Goal: Task Accomplishment & Management: Use online tool/utility

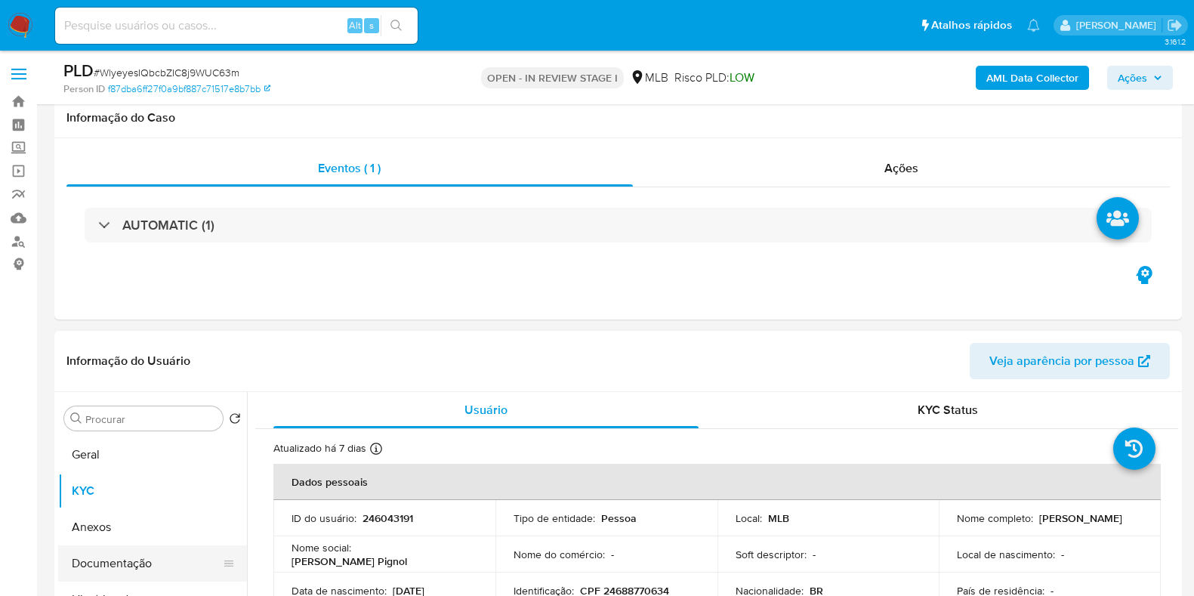
click at [122, 545] on button "Documentação" at bounding box center [146, 563] width 177 height 36
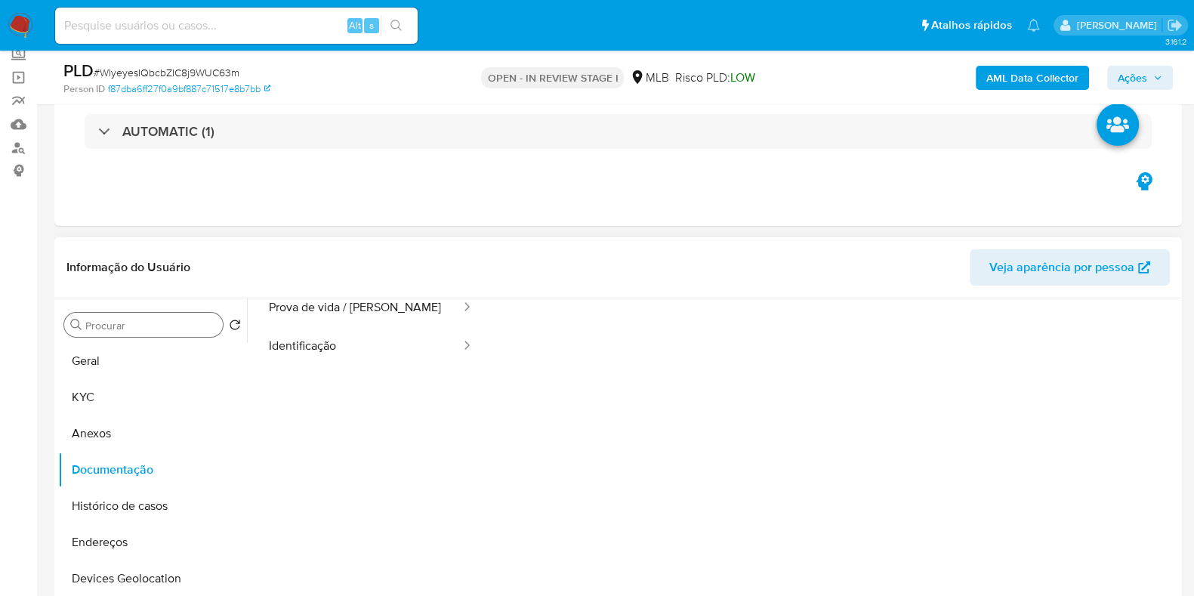
scroll to position [94, 0]
drag, startPoint x: 91, startPoint y: 367, endPoint x: 69, endPoint y: 331, distance: 42.0
click at [91, 368] on button "Geral" at bounding box center [152, 361] width 189 height 36
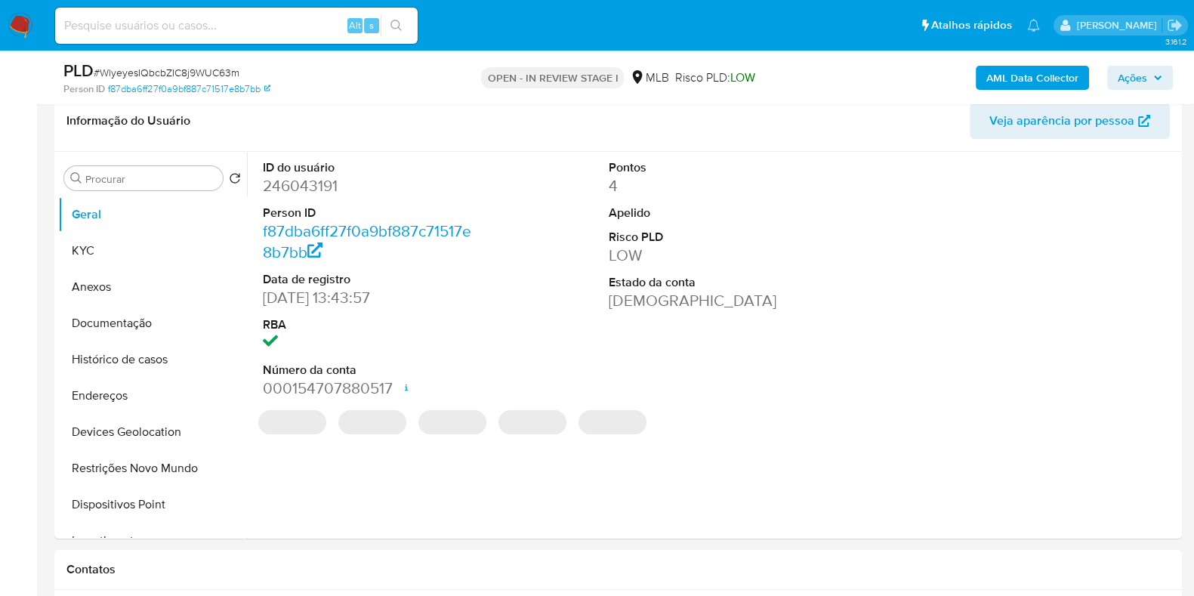
scroll to position [283, 0]
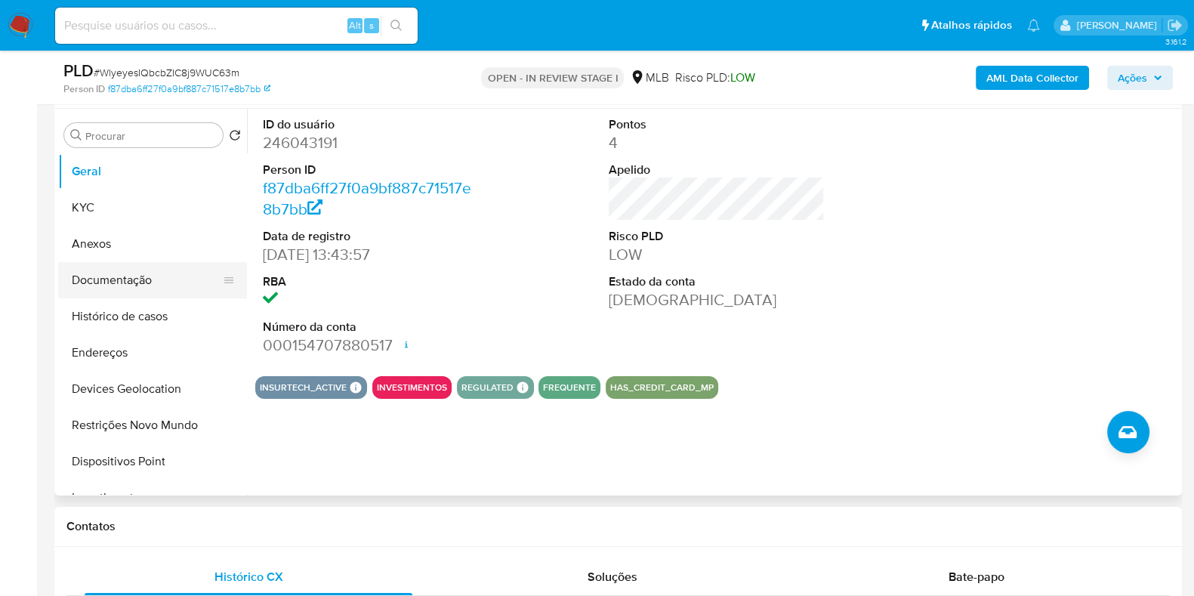
click at [143, 283] on button "Documentação" at bounding box center [146, 280] width 177 height 36
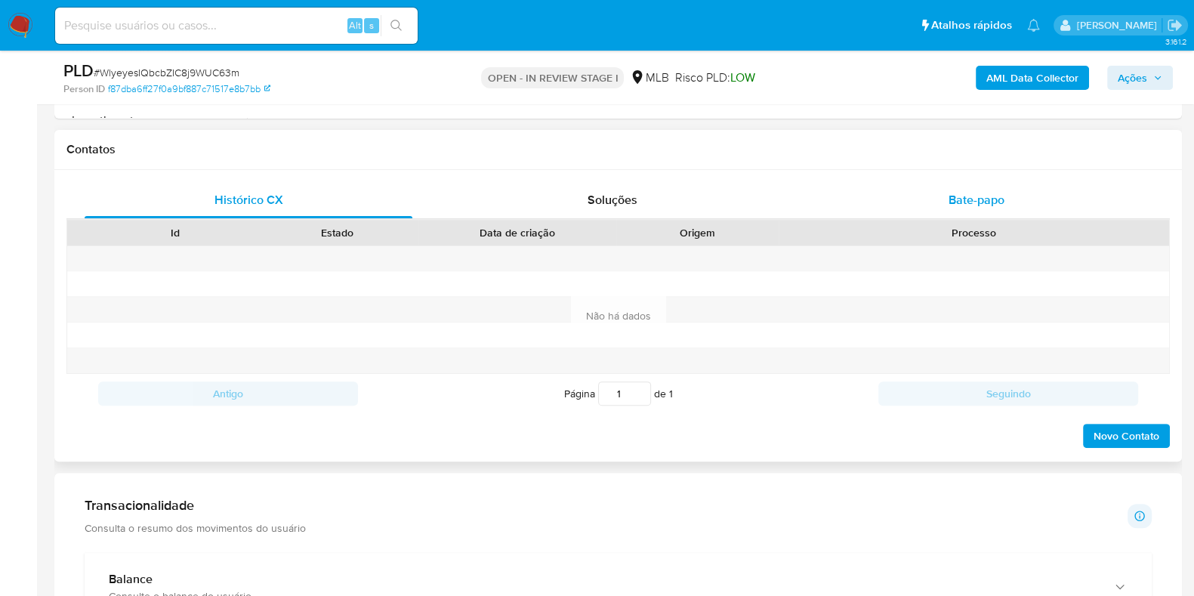
click at [973, 198] on span "Bate-papo" at bounding box center [976, 199] width 56 height 17
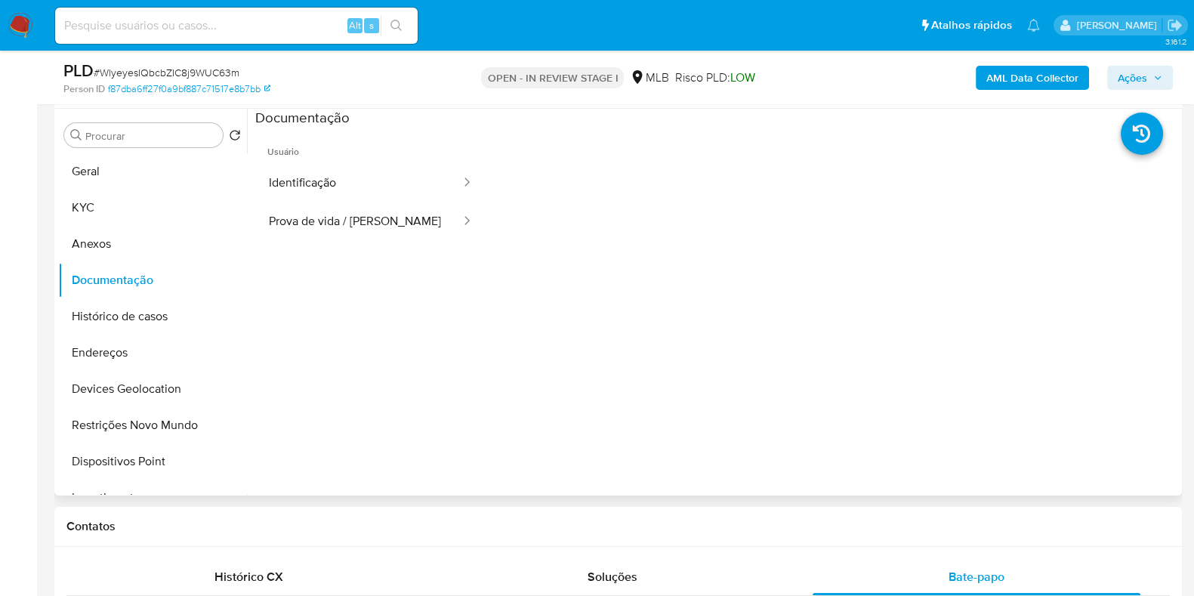
scroll to position [94, 0]
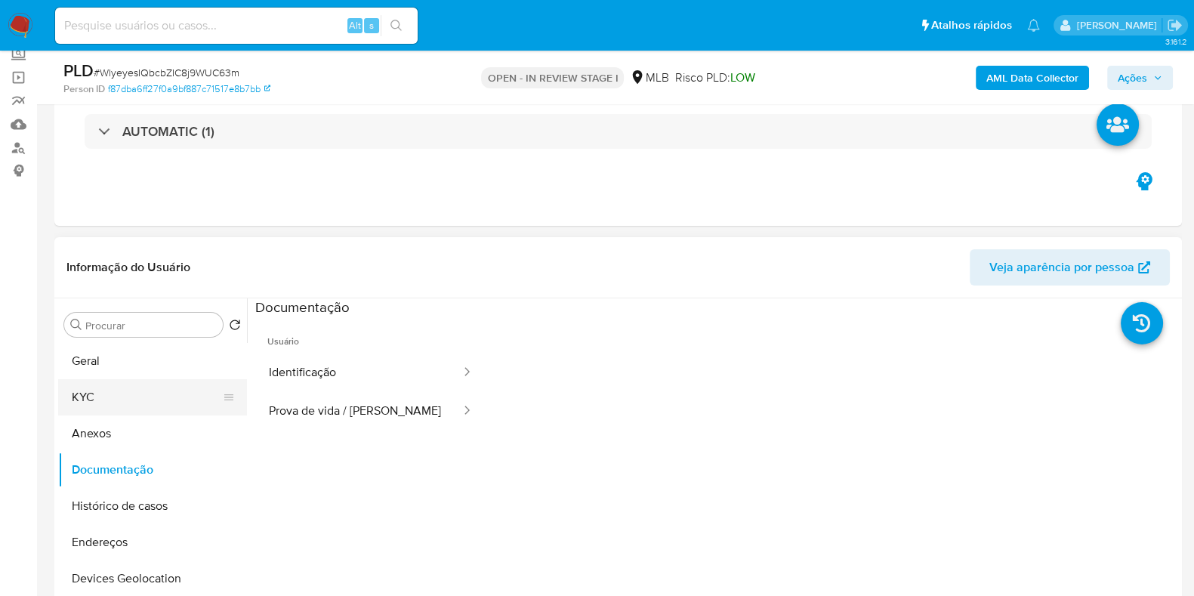
click at [105, 388] on button "KYC" at bounding box center [146, 397] width 177 height 36
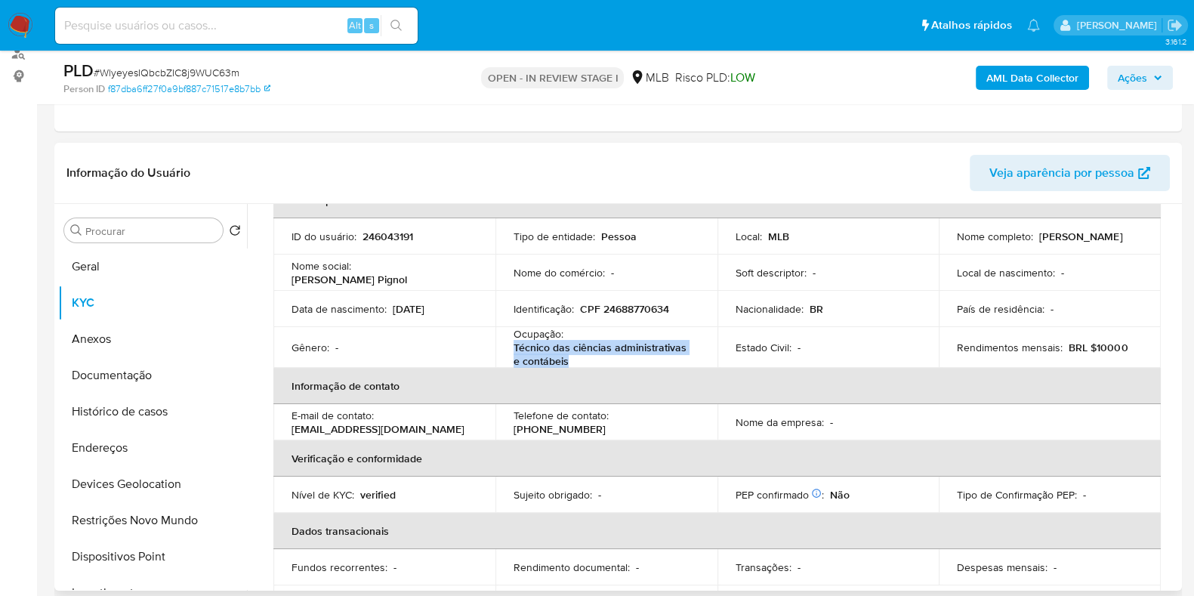
drag, startPoint x: 513, startPoint y: 349, endPoint x: 592, endPoint y: 359, distance: 79.2
click at [592, 359] on p "Técnico das ciências administrativas e contábeis" at bounding box center [603, 354] width 180 height 27
copy p "Técnico das ciências administrativas e contábeis"
click at [1121, 82] on span "Ações" at bounding box center [1132, 78] width 29 height 24
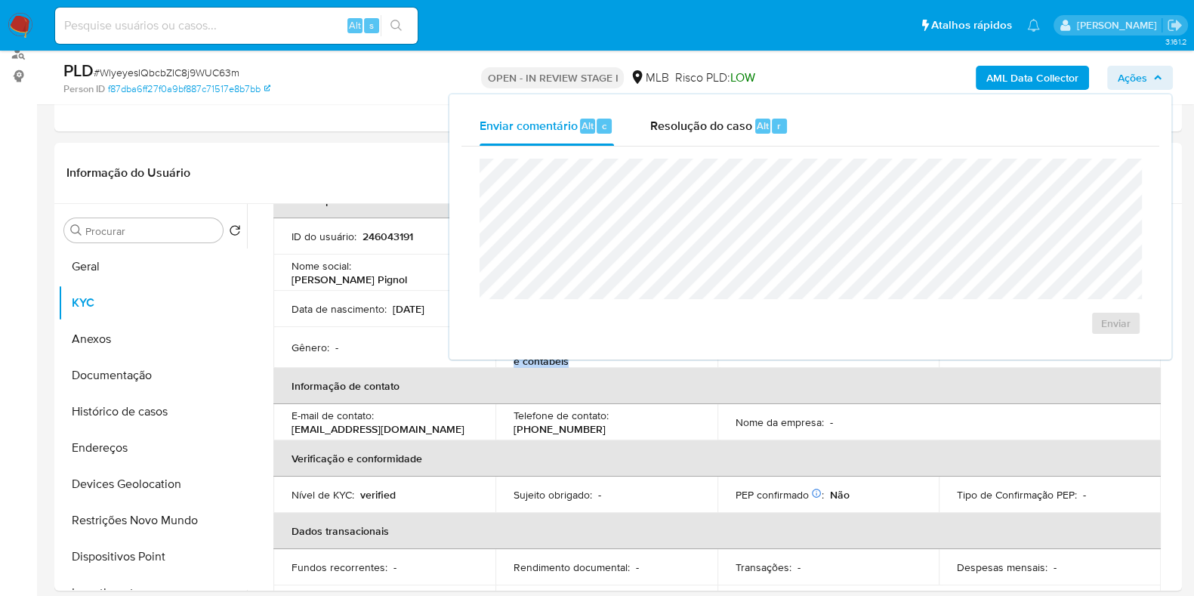
click at [760, 129] on span "Alt" at bounding box center [763, 126] width 12 height 14
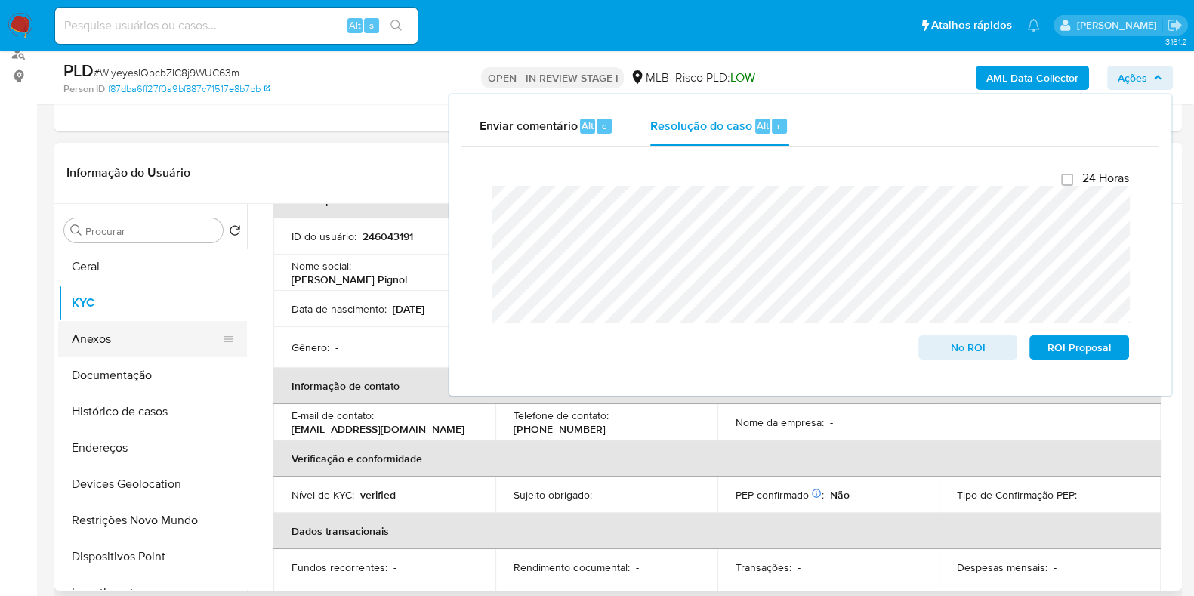
click at [116, 338] on button "Anexos" at bounding box center [146, 339] width 177 height 36
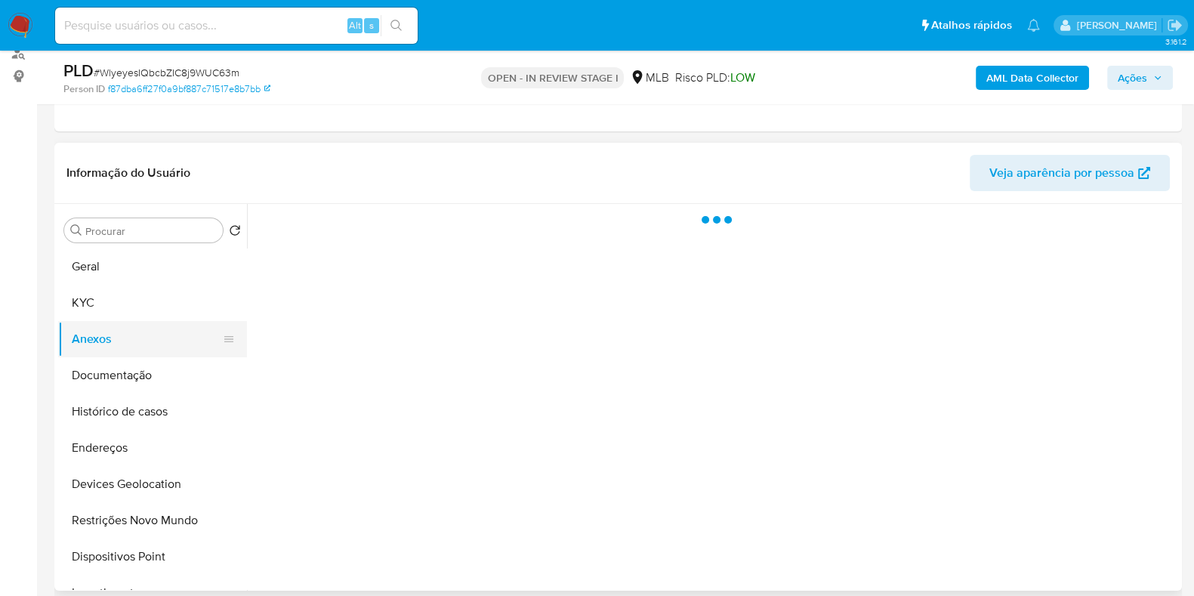
scroll to position [0, 0]
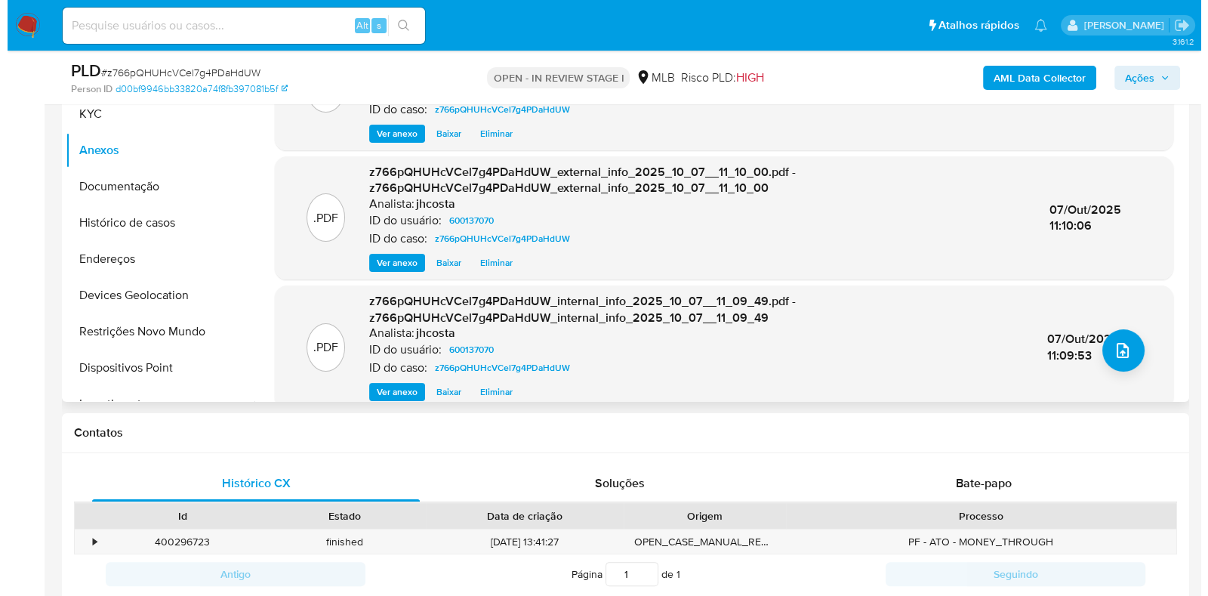
scroll to position [377, 0]
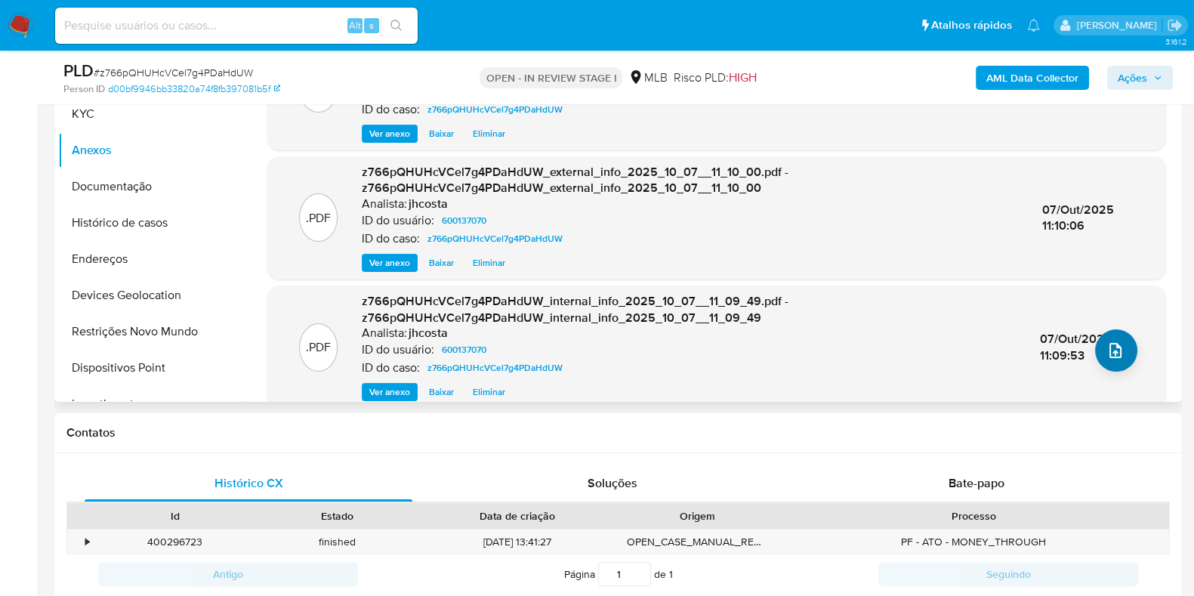
click at [1121, 345] on button "upload-file" at bounding box center [1116, 350] width 42 height 42
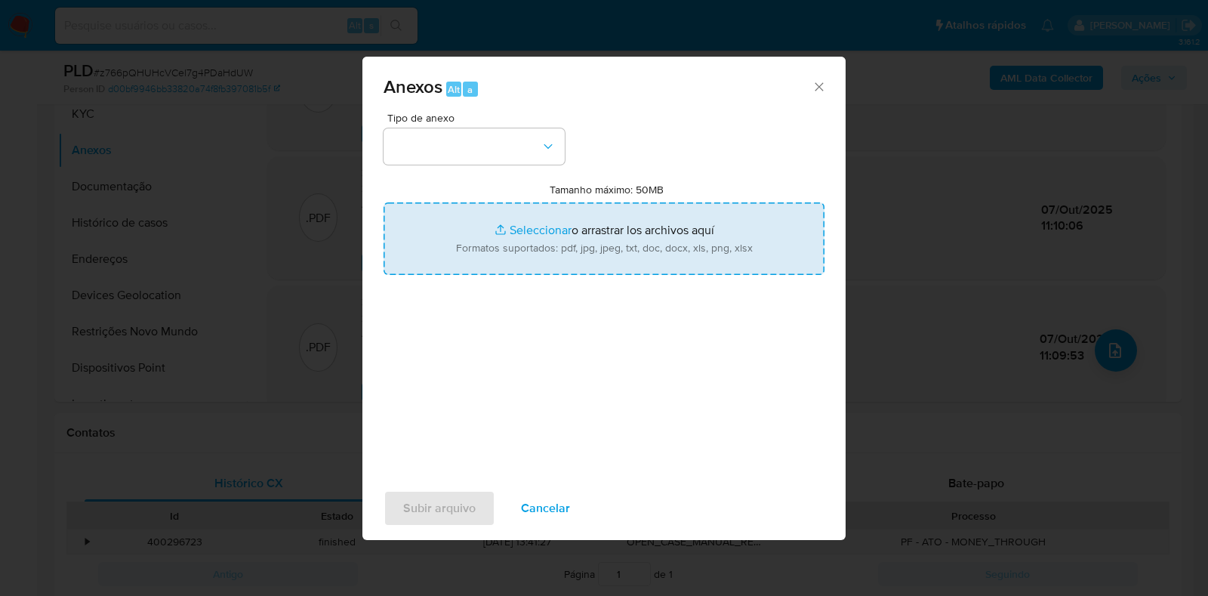
click at [483, 232] on input "Tamanho máximo: 50MB Seleccionar archivos" at bounding box center [604, 238] width 441 height 72
type input "C:\fakepath\Mulan 600137070_2025_10_07_09_29_56.xlsx"
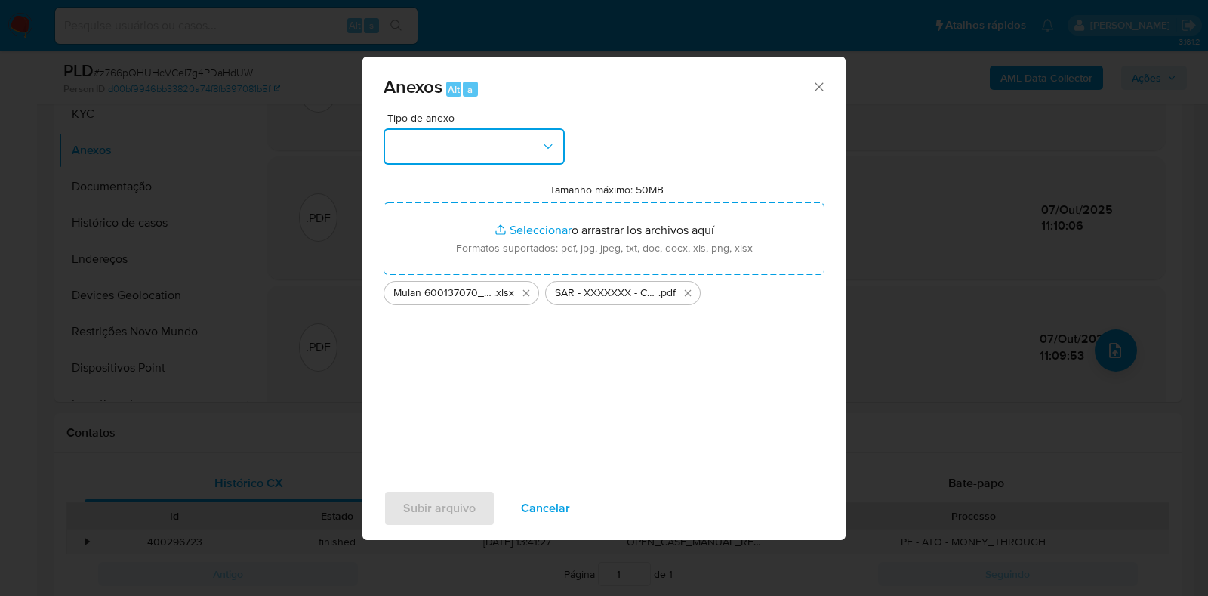
click at [513, 128] on button "button" at bounding box center [474, 146] width 181 height 36
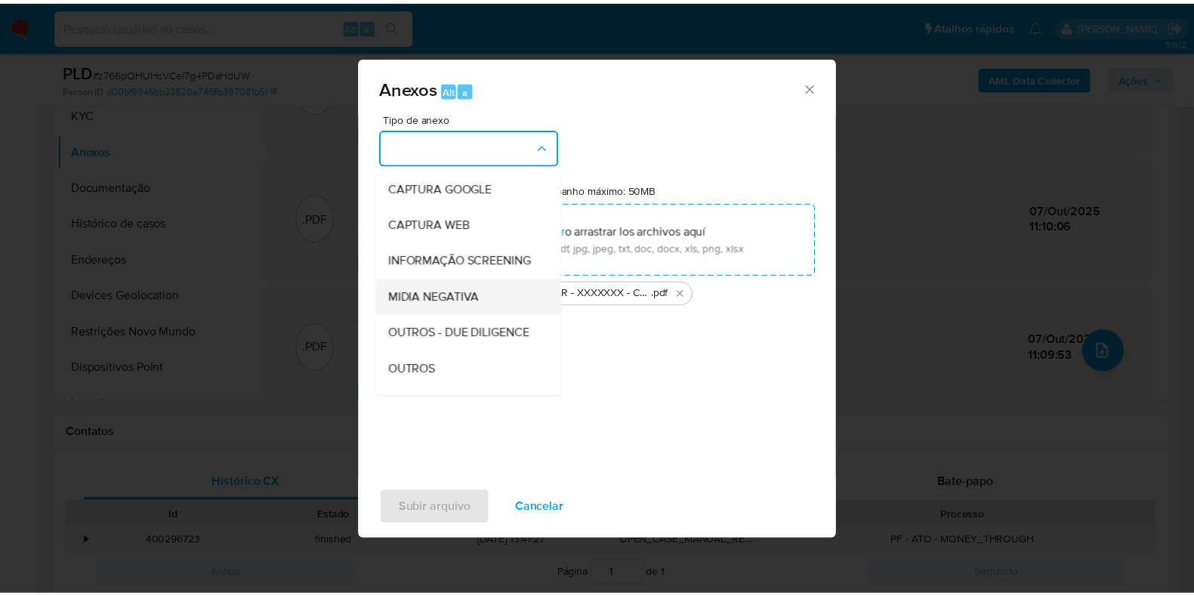
scroll to position [94, 0]
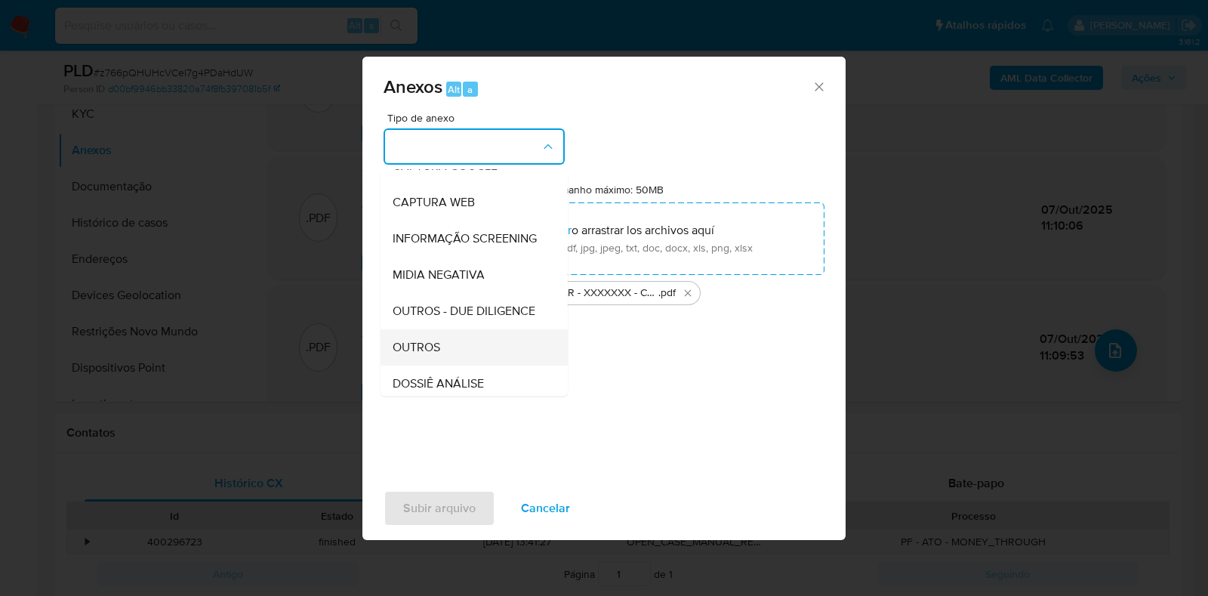
click at [443, 365] on div "OUTROS" at bounding box center [470, 347] width 154 height 36
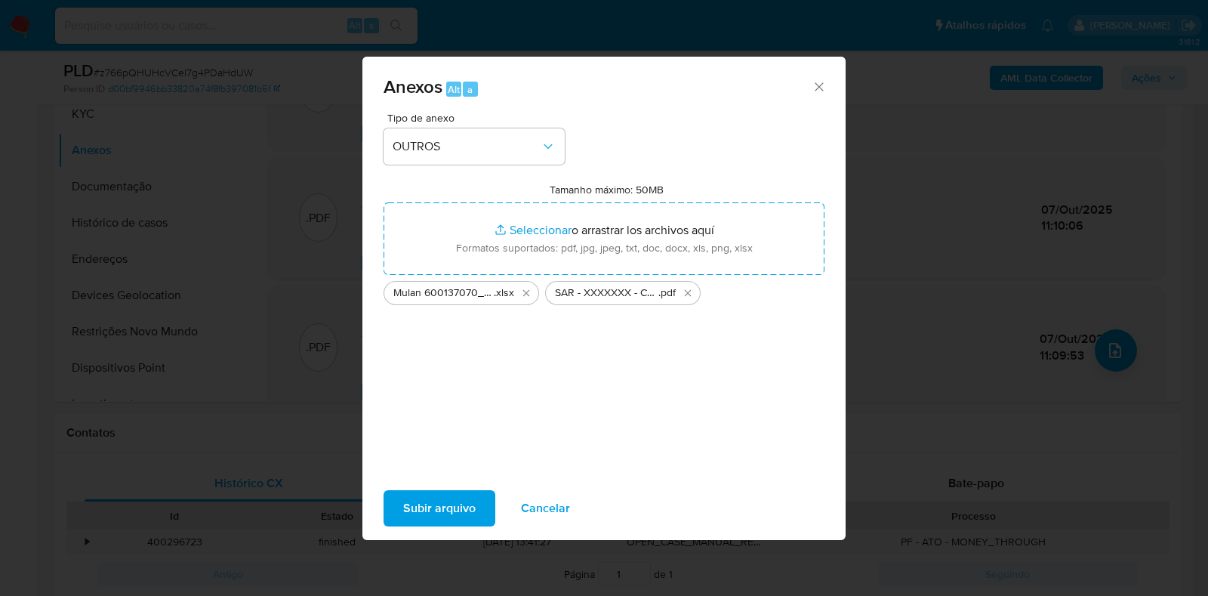
click at [427, 498] on span "Subir arquivo" at bounding box center [439, 508] width 72 height 33
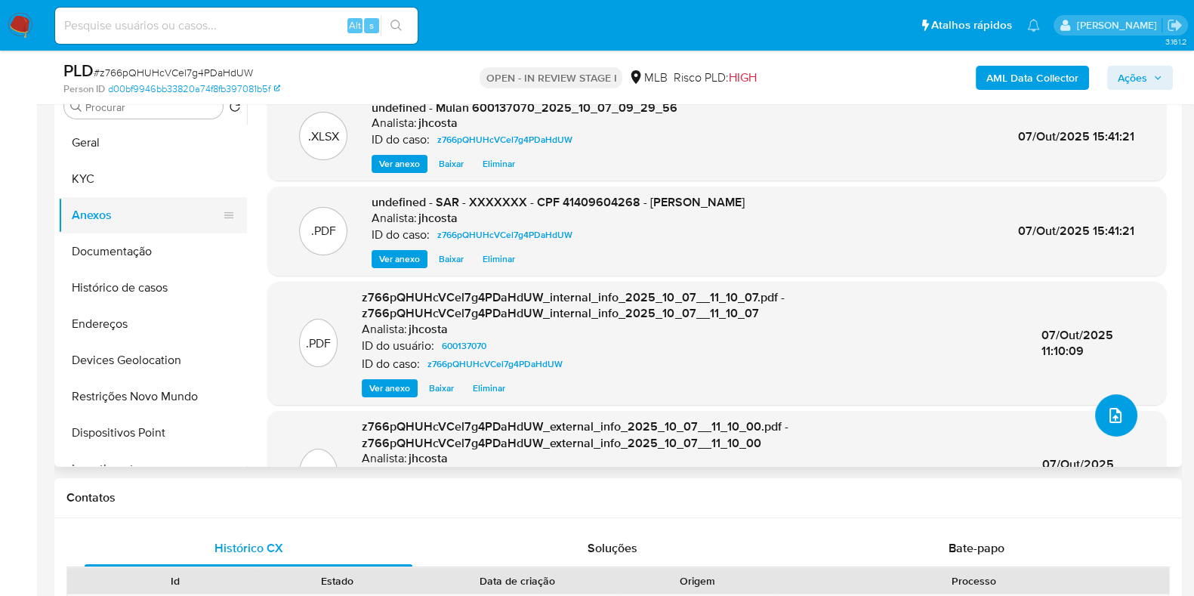
scroll to position [283, 0]
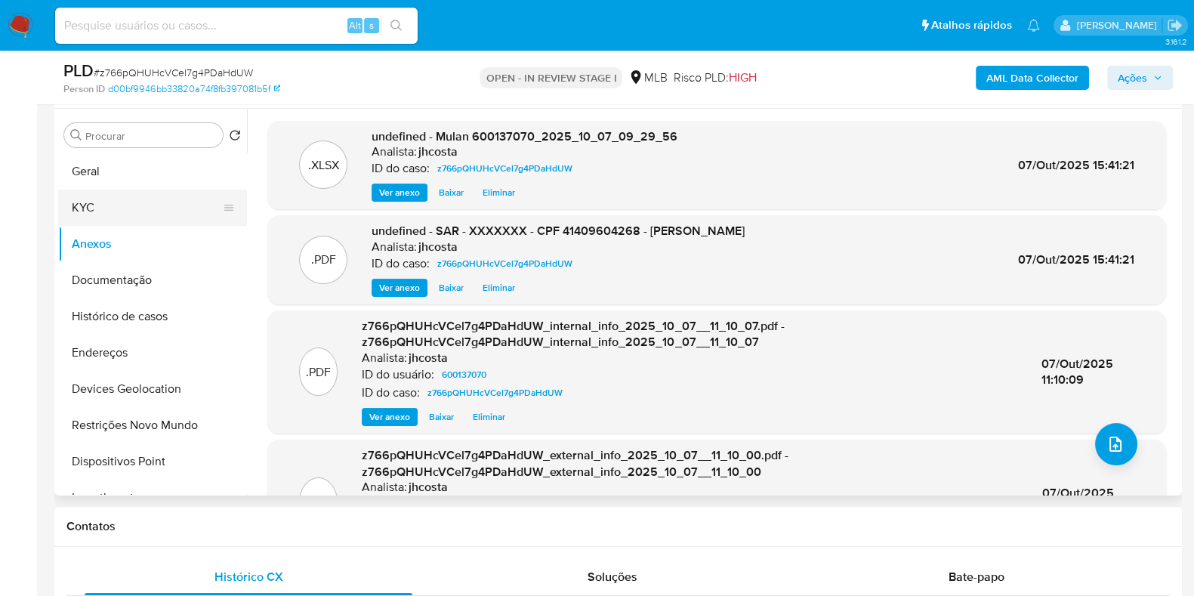
click at [125, 202] on button "KYC" at bounding box center [146, 208] width 177 height 36
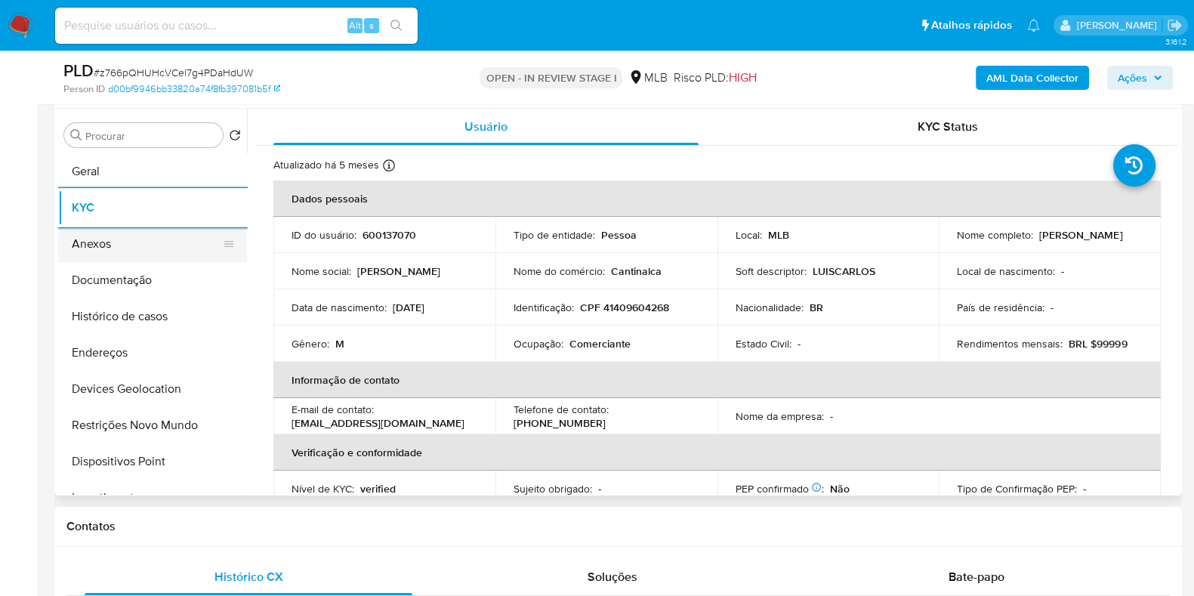
click at [136, 248] on button "Anexos" at bounding box center [146, 244] width 177 height 36
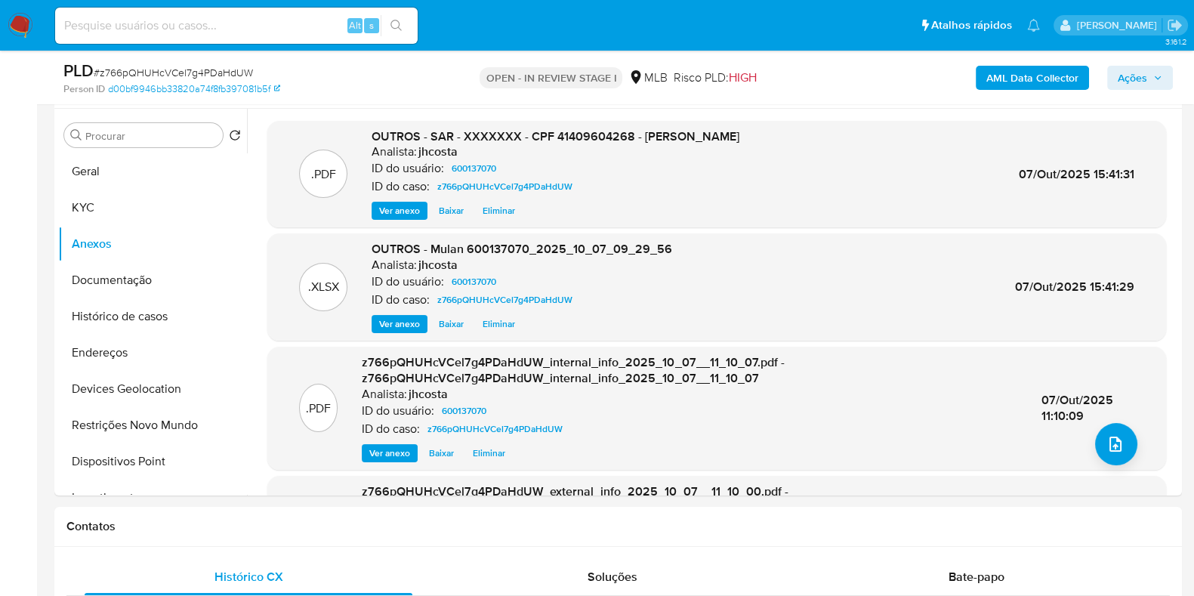
click at [1141, 76] on span "Ações" at bounding box center [1132, 78] width 29 height 24
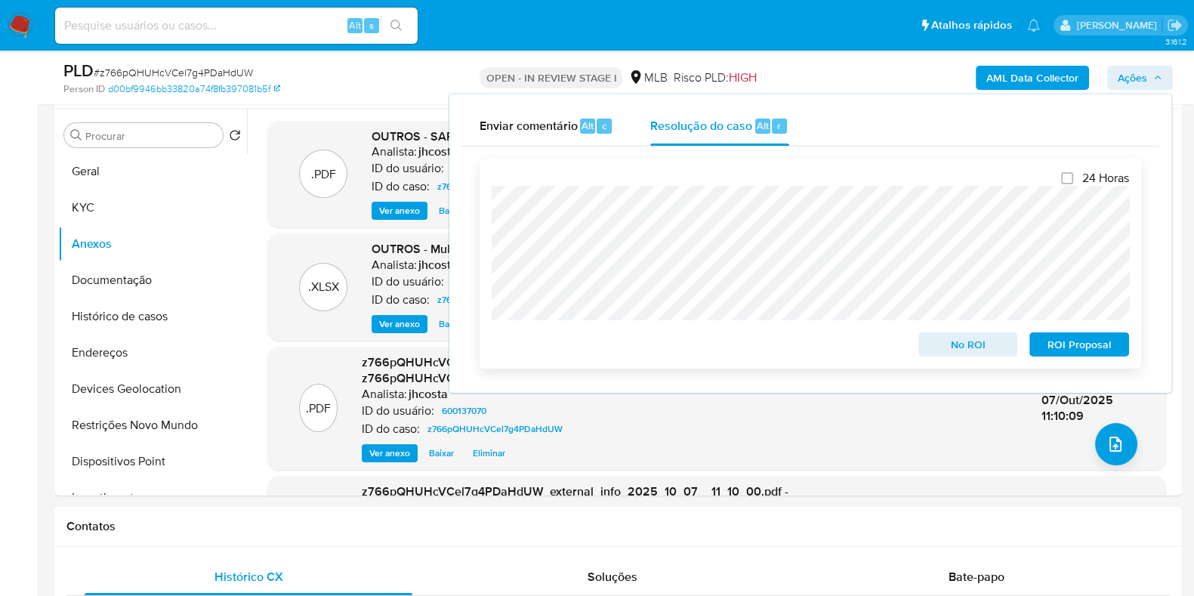
click at [1072, 341] on span "ROI Proposal" at bounding box center [1079, 344] width 79 height 21
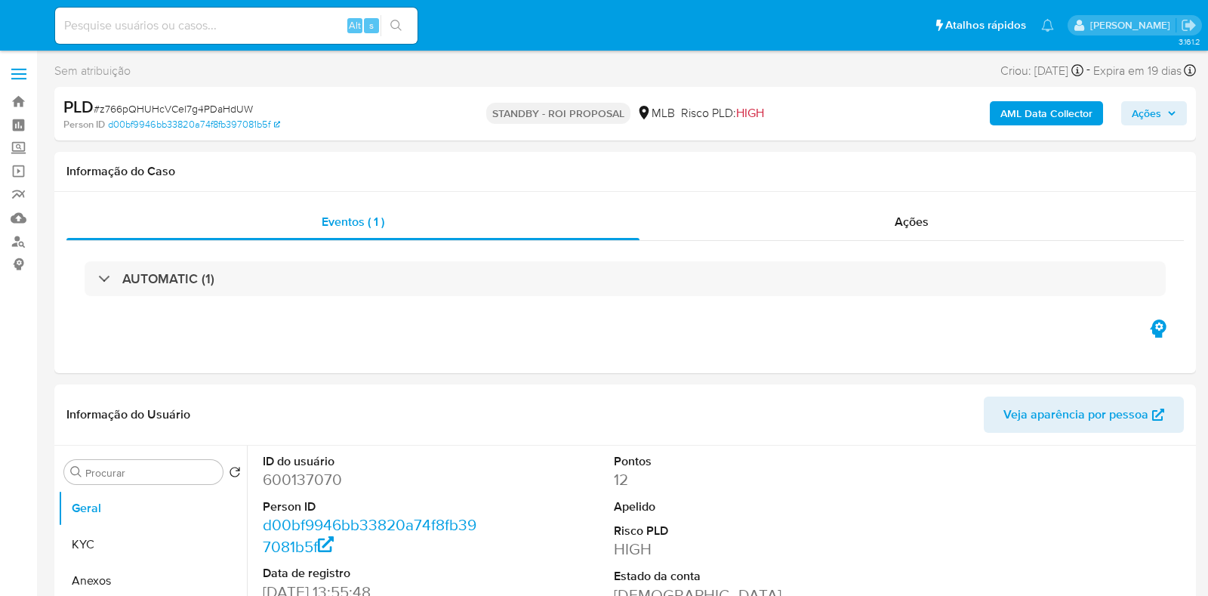
select select "10"
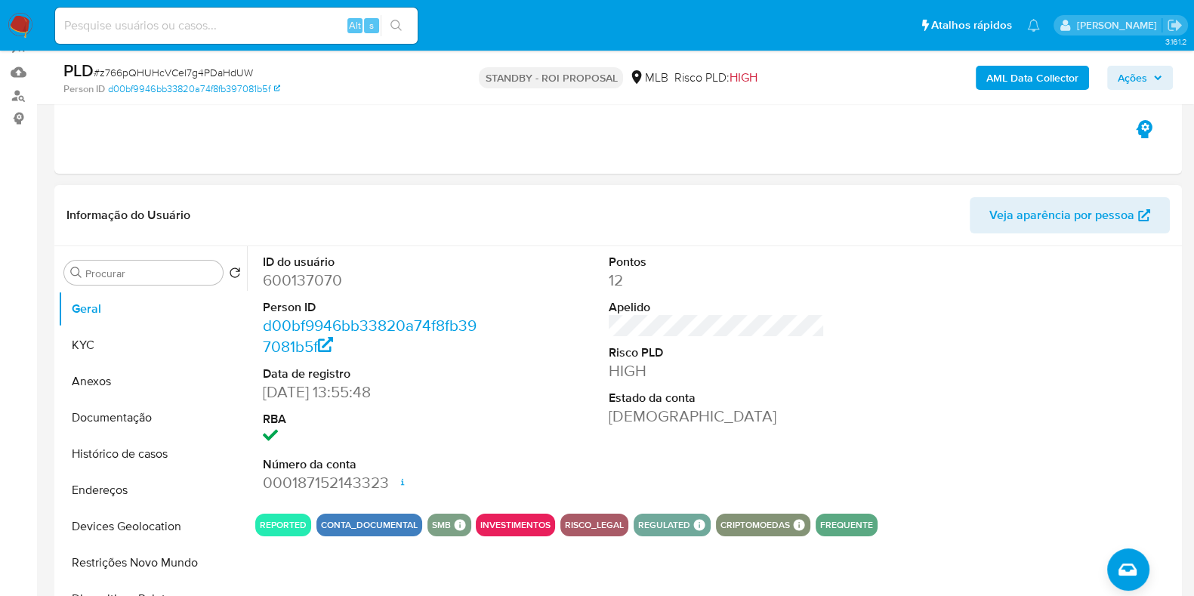
scroll to position [188, 0]
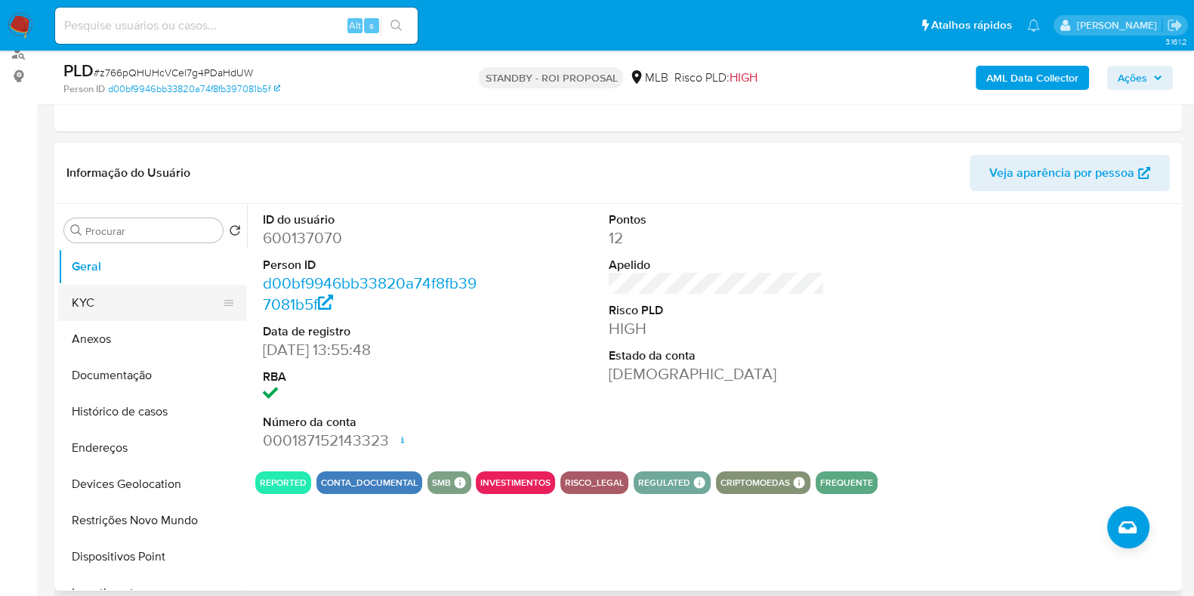
drag, startPoint x: 88, startPoint y: 293, endPoint x: 181, endPoint y: 291, distance: 93.6
click at [88, 294] on button "KYC" at bounding box center [146, 303] width 177 height 36
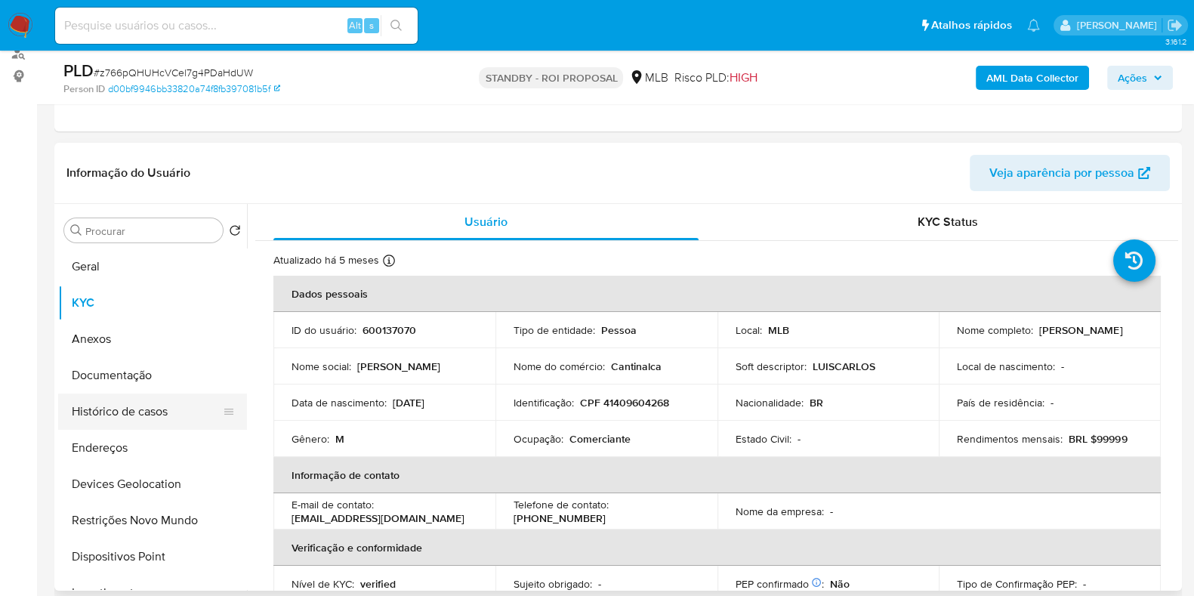
click at [153, 412] on button "Histórico de casos" at bounding box center [146, 411] width 177 height 36
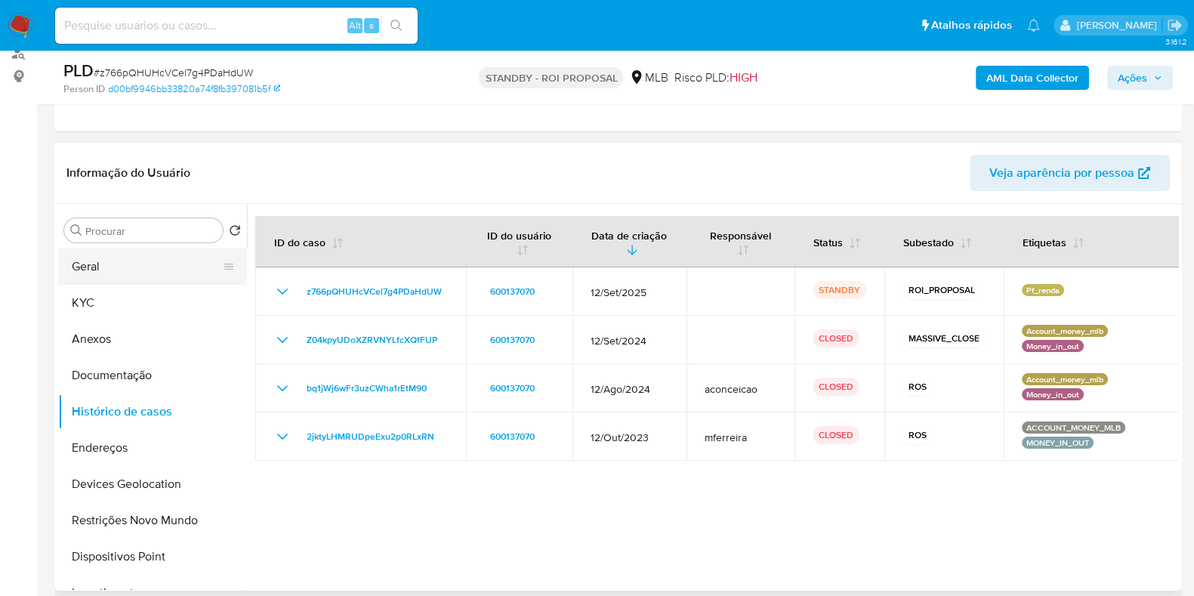
click at [129, 267] on button "Geral" at bounding box center [146, 266] width 177 height 36
